Goal: Check status: Check status

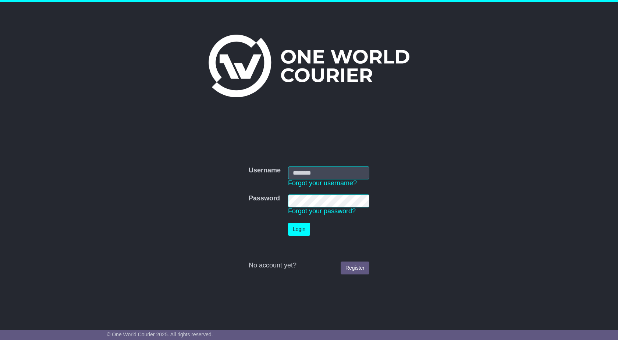
type input "**********"
click at [297, 225] on button "Login" at bounding box center [299, 229] width 22 height 13
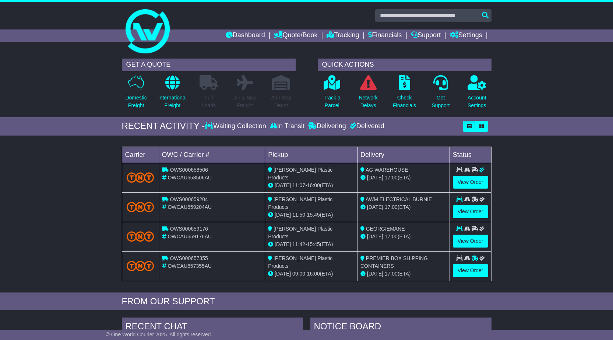
click at [255, 127] on div "Waiting Collection" at bounding box center [236, 126] width 63 height 8
click at [252, 127] on div "Waiting Collection" at bounding box center [236, 126] width 63 height 8
click at [224, 126] on div "Waiting Collection" at bounding box center [236, 126] width 63 height 8
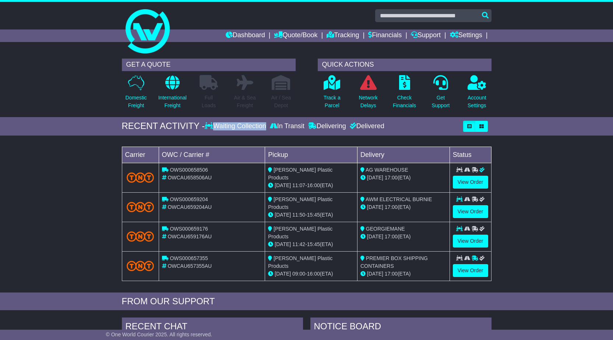
click at [224, 126] on div "Waiting Collection" at bounding box center [236, 126] width 63 height 8
click at [334, 92] on link "Track a Parcel" at bounding box center [332, 94] width 18 height 39
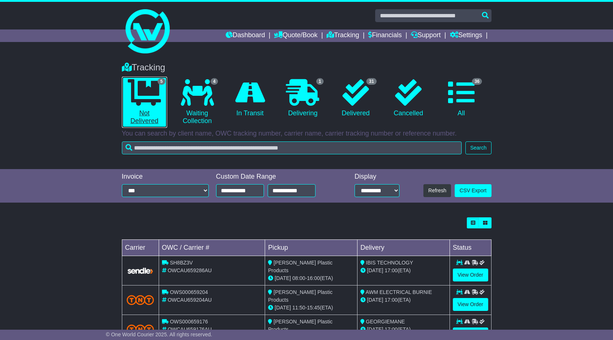
click at [157, 88] on icon at bounding box center [144, 92] width 33 height 26
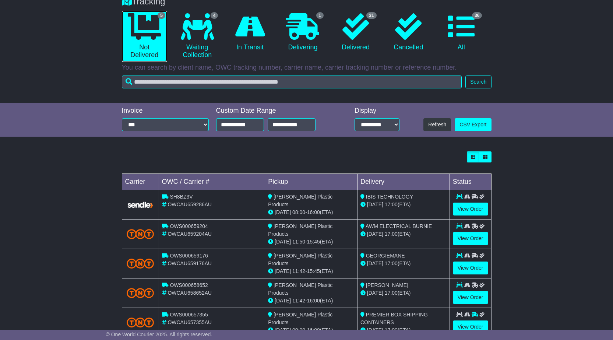
scroll to position [86, 0]
